Goal: Task Accomplishment & Management: Manage account settings

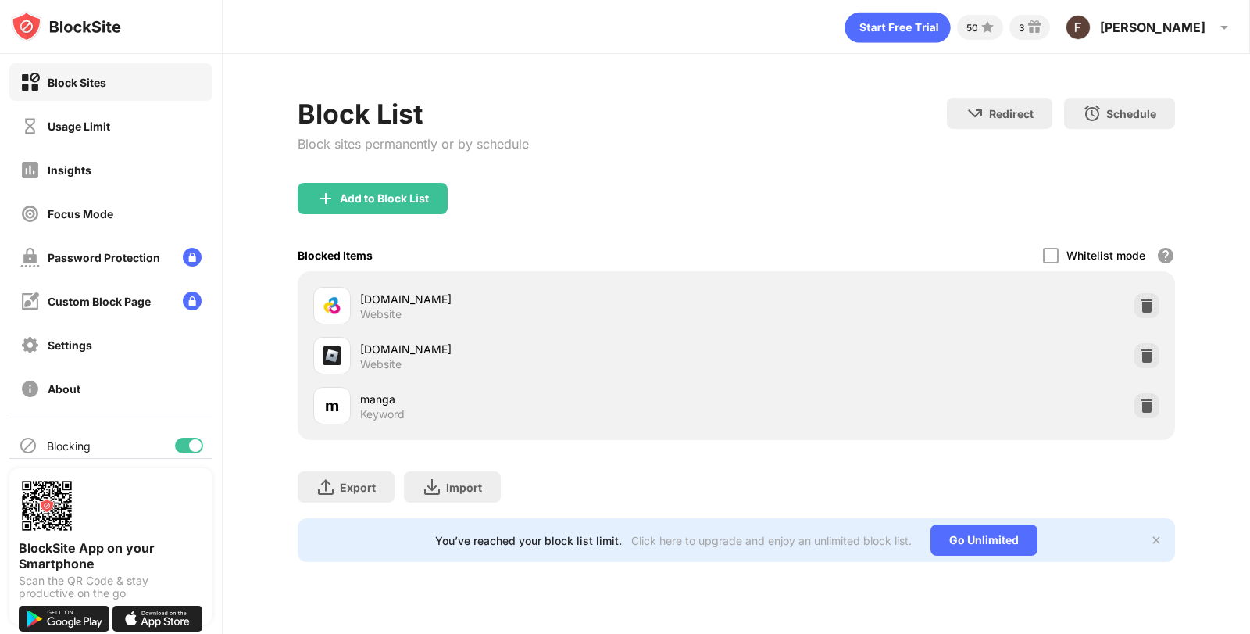
click at [427, 421] on div "m manga Keyword" at bounding box center [524, 405] width 423 height 37
click at [139, 220] on div "Focus Mode" at bounding box center [110, 213] width 203 height 37
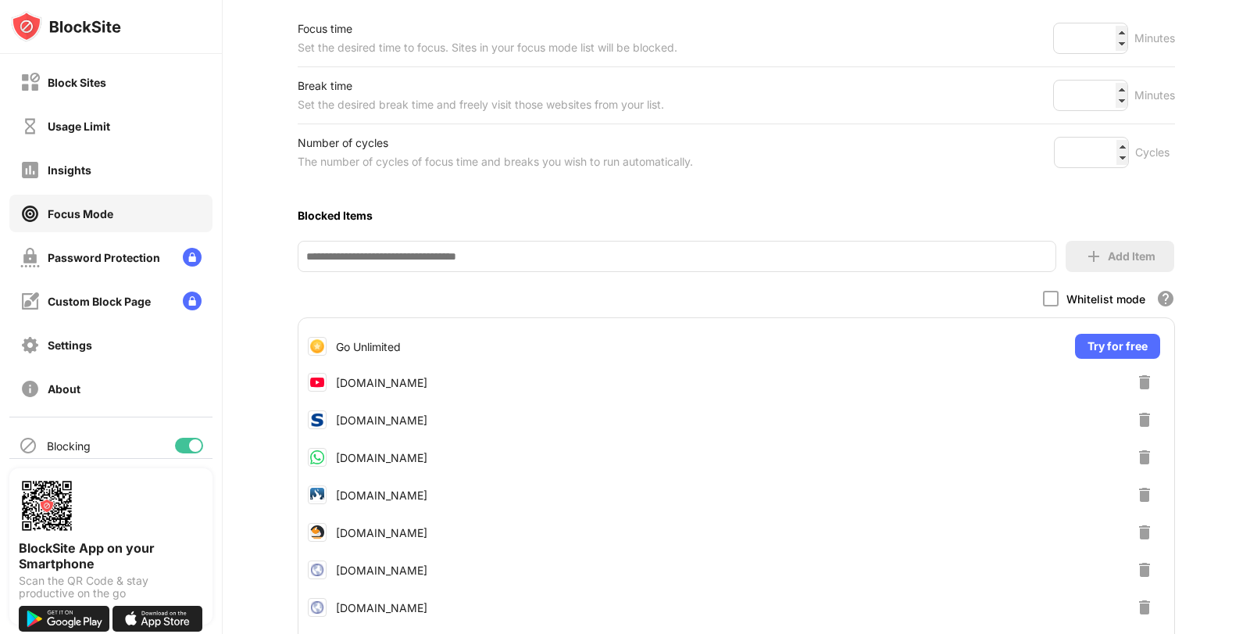
scroll to position [521, 0]
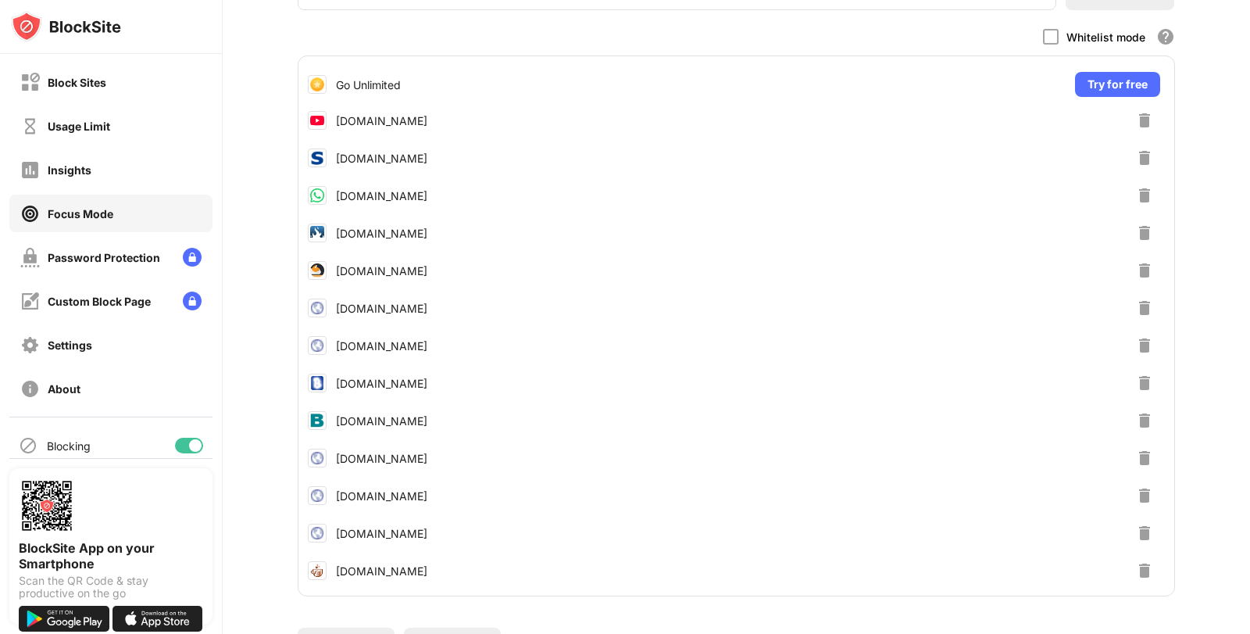
click at [1135, 201] on img at bounding box center [1144, 195] width 19 height 19
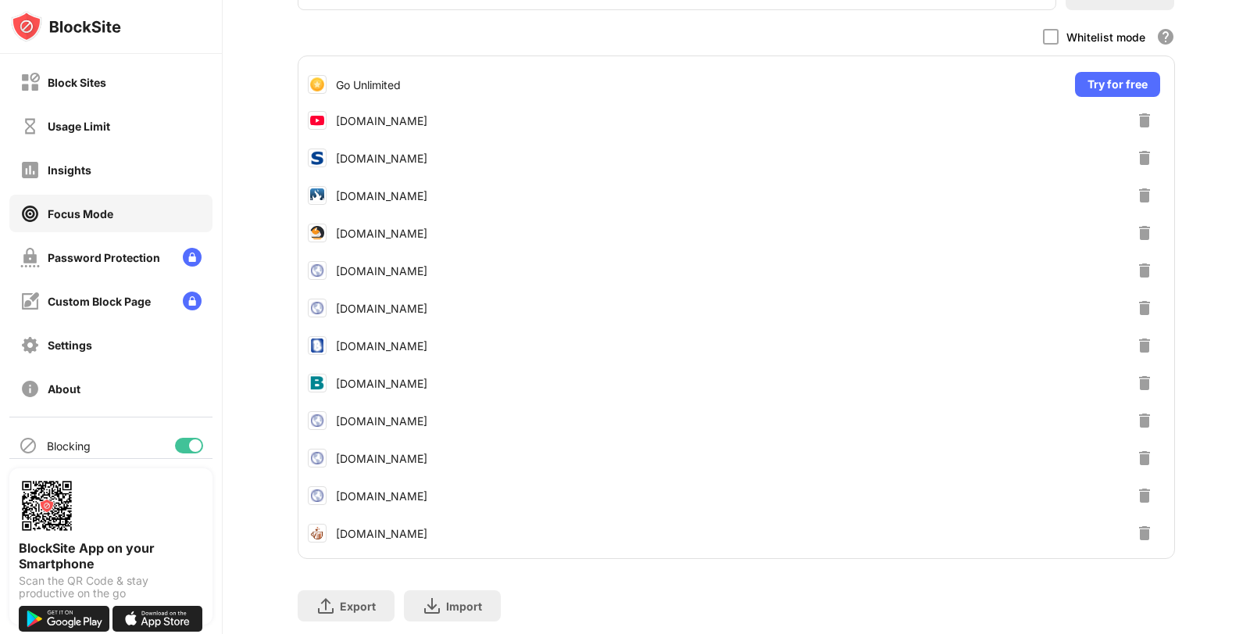
scroll to position [260, 0]
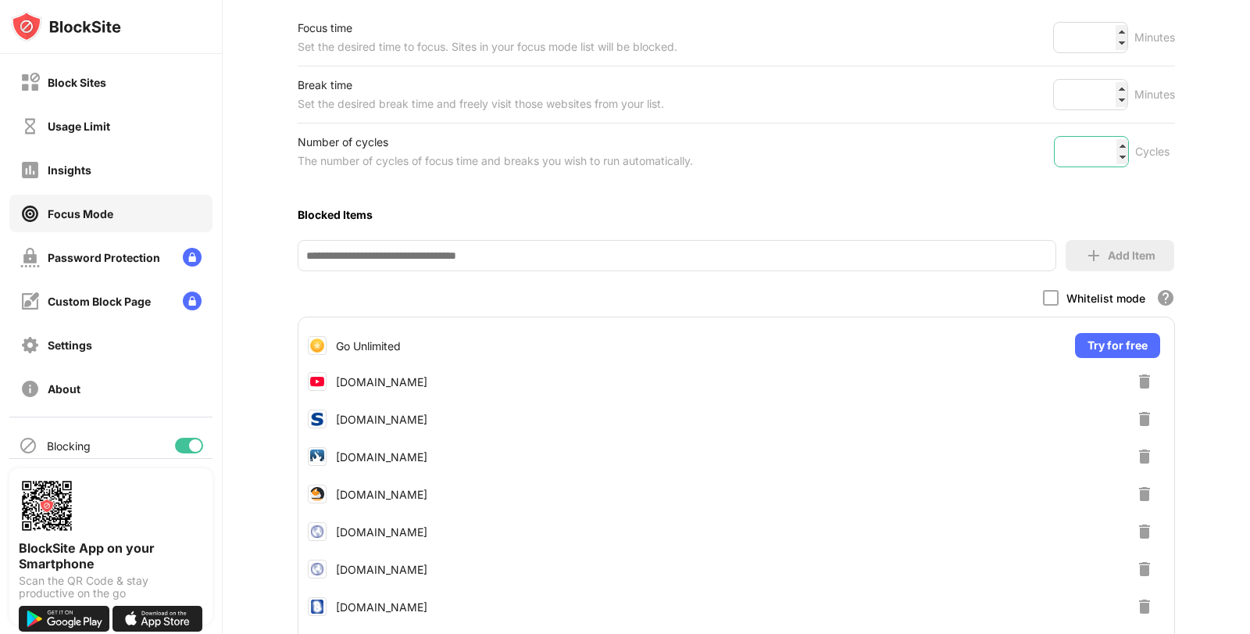
drag, startPoint x: 1091, startPoint y: 150, endPoint x: 1040, endPoint y: 164, distance: 53.4
click at [1041, 164] on div "Number of cycles The number of cycles of focus time and breaks you wish to run …" at bounding box center [736, 151] width 877 height 56
type input "**"
click at [1029, 200] on div "Blocked Items" at bounding box center [736, 214] width 877 height 32
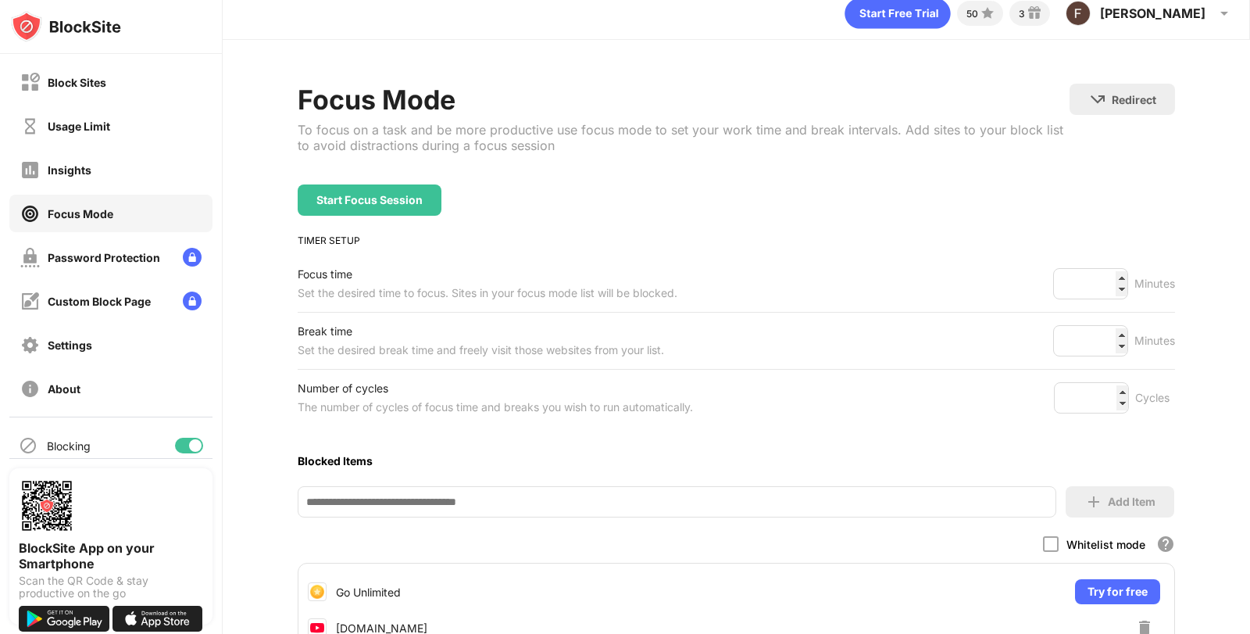
scroll to position [0, 0]
